Goal: Use online tool/utility: Utilize a website feature to perform a specific function

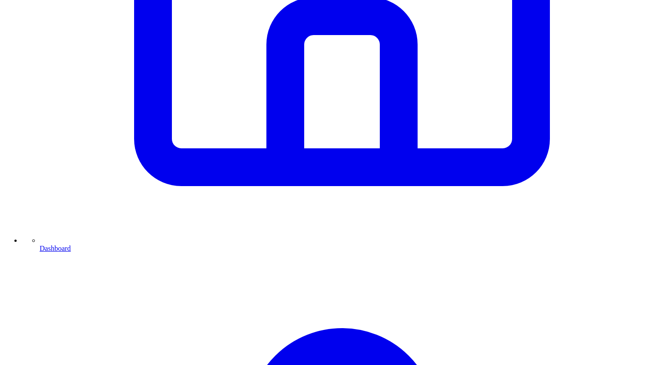
scroll to position [444, 0]
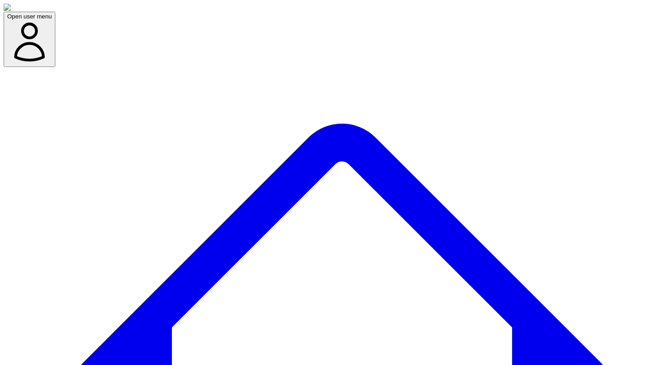
select select "*"
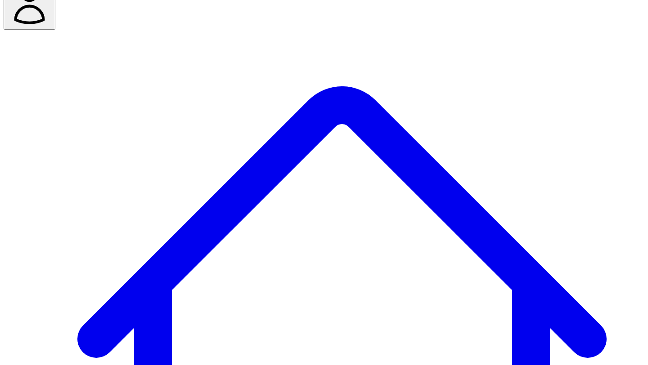
scroll to position [65, 0]
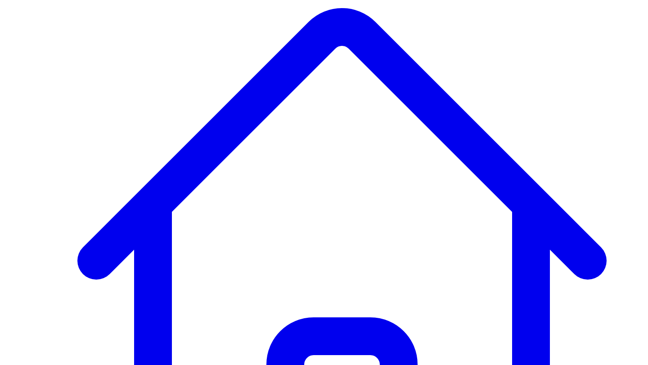
scroll to position [117, 0]
